Goal: Communication & Community: Connect with others

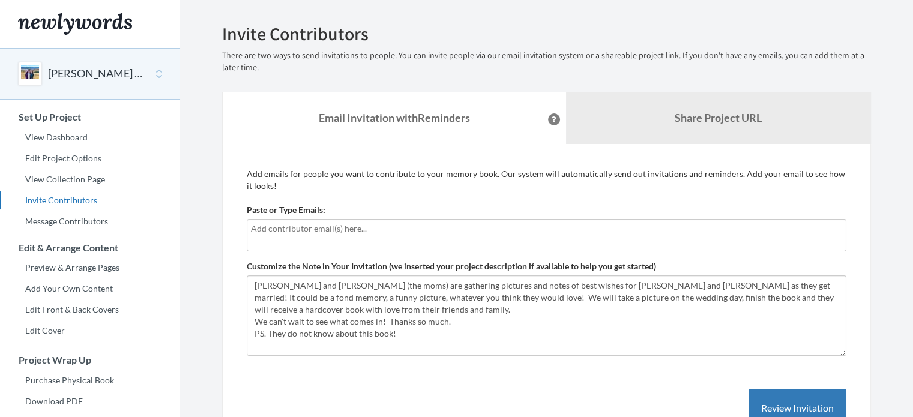
click at [319, 229] on input "text" at bounding box center [546, 228] width 591 height 13
type input "[EMAIL_ADDRESS][DOMAIN_NAME]"
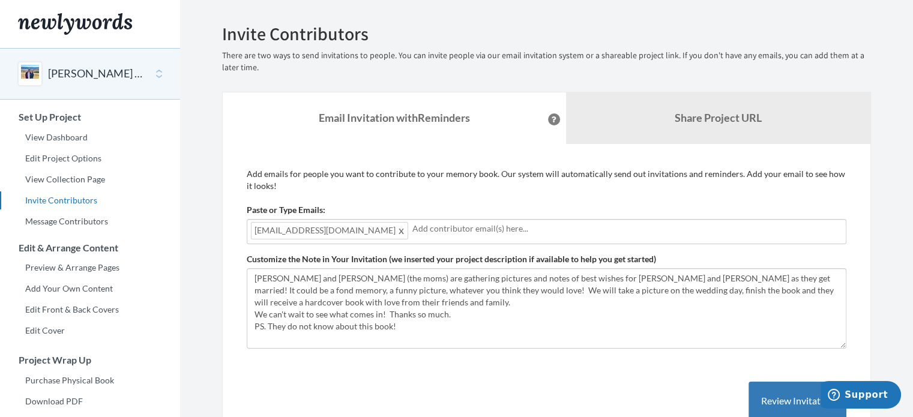
click at [397, 229] on span at bounding box center [401, 230] width 9 height 14
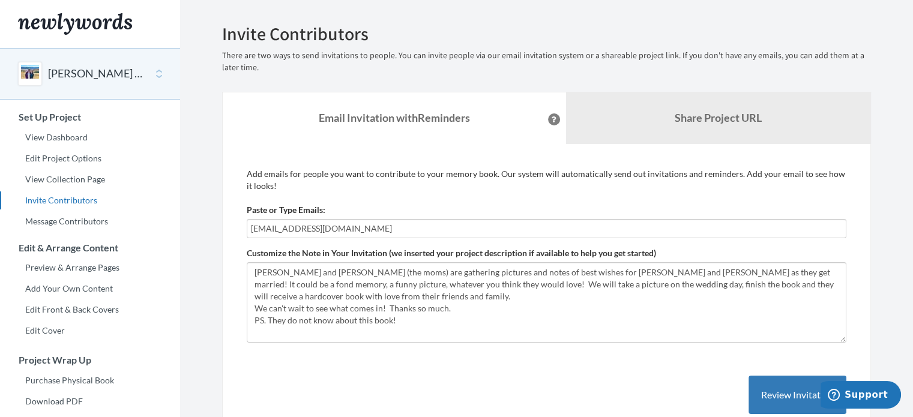
type input "[EMAIL_ADDRESS][DOMAIN_NAME]"
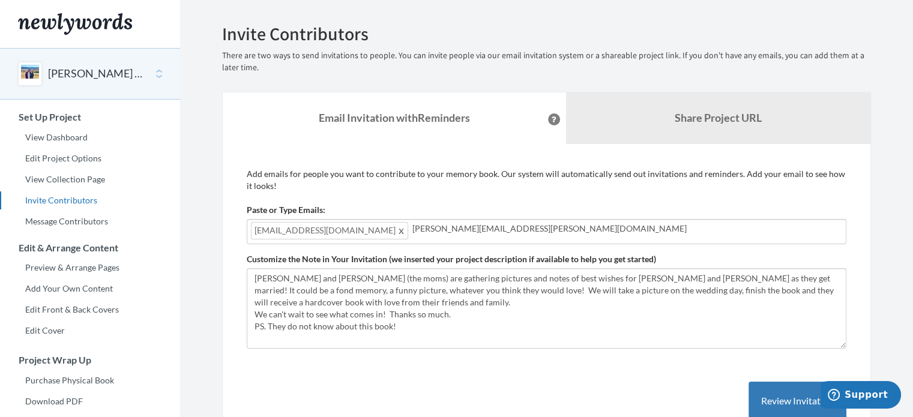
type input "[PERSON_NAME][EMAIL_ADDRESS][PERSON_NAME][DOMAIN_NAME]"
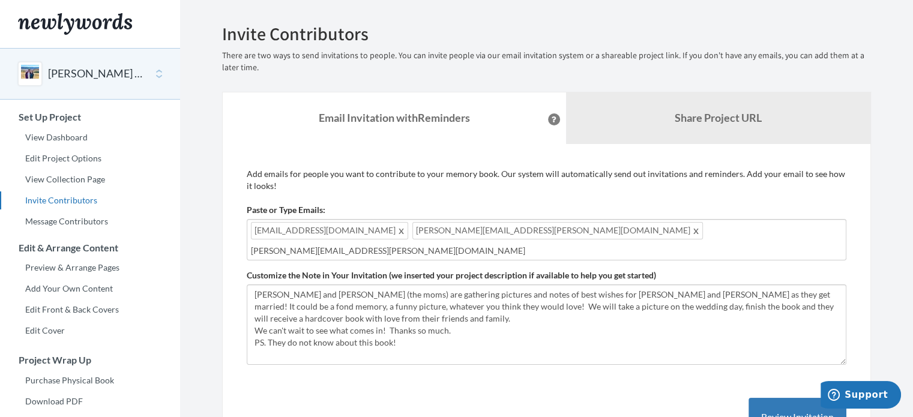
type input "[PERSON_NAME][EMAIL_ADDRESS][PERSON_NAME][DOMAIN_NAME]"
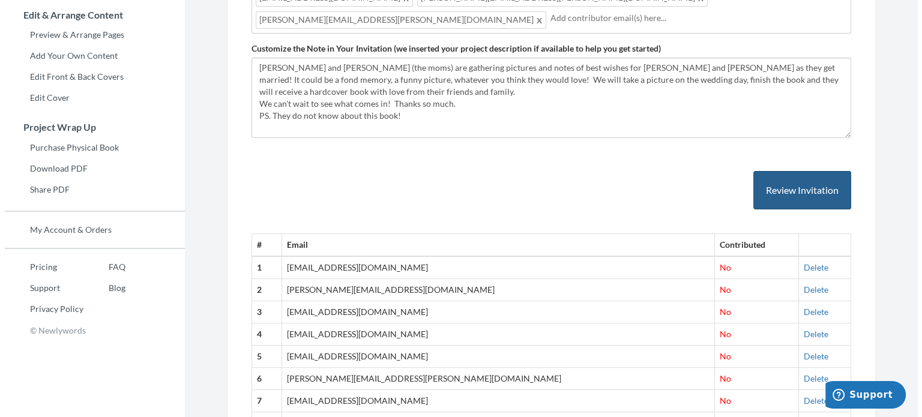
scroll to position [234, 0]
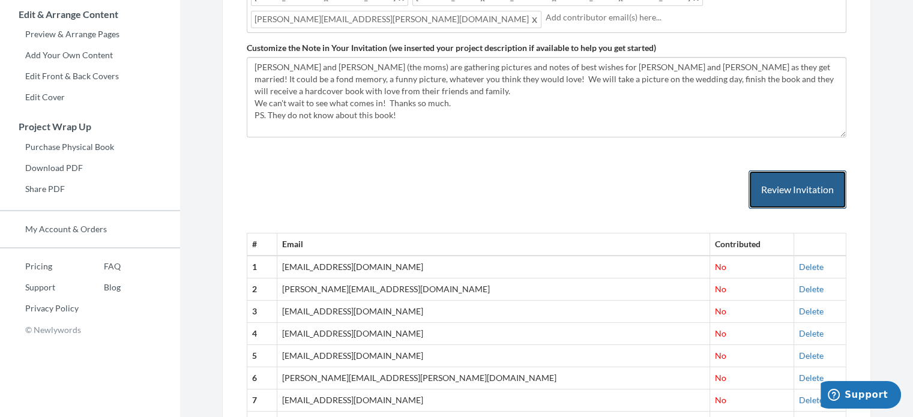
click at [778, 175] on button "Review Invitation" at bounding box center [798, 190] width 98 height 39
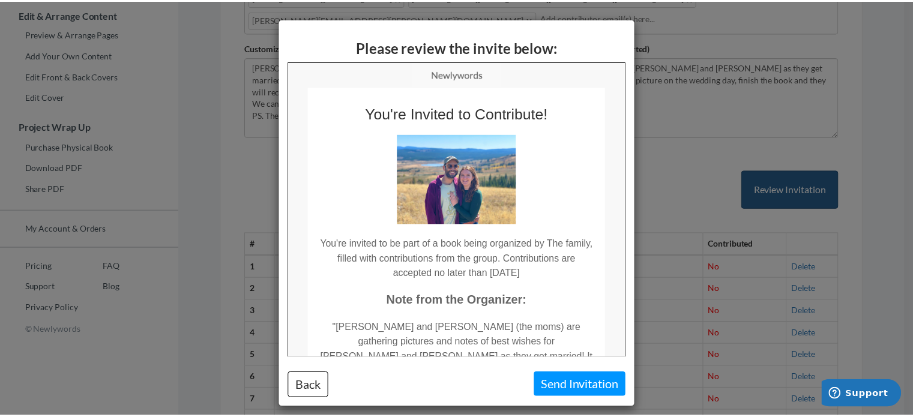
scroll to position [0, 0]
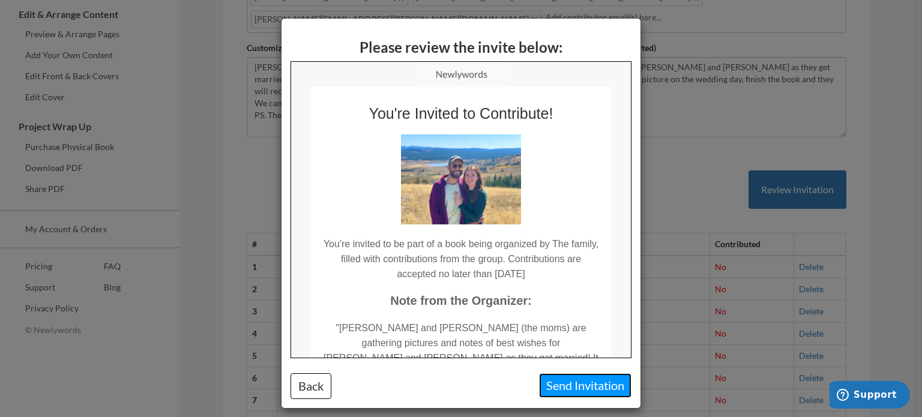
click at [555, 390] on button "Send Invitation" at bounding box center [585, 385] width 92 height 25
